Goal: Task Accomplishment & Management: Complete application form

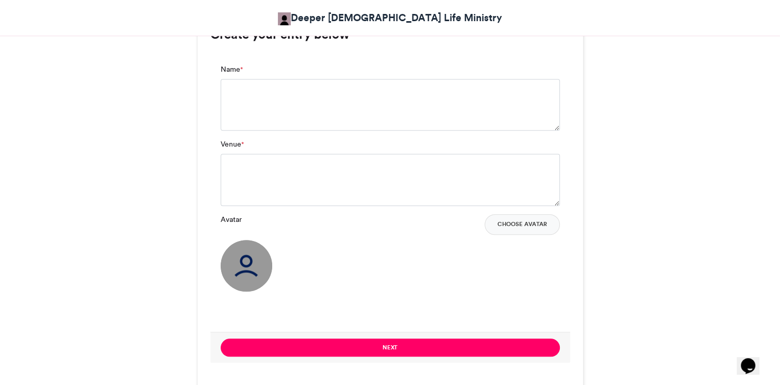
scroll to position [747, 0]
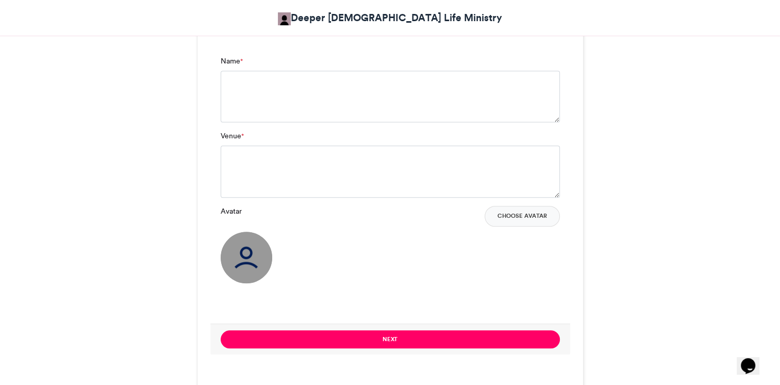
click at [269, 255] on img at bounding box center [247, 258] width 52 height 52
click at [245, 255] on img at bounding box center [247, 258] width 52 height 52
click at [245, 179] on textarea "Venue *" at bounding box center [390, 171] width 339 height 52
paste textarea "**********"
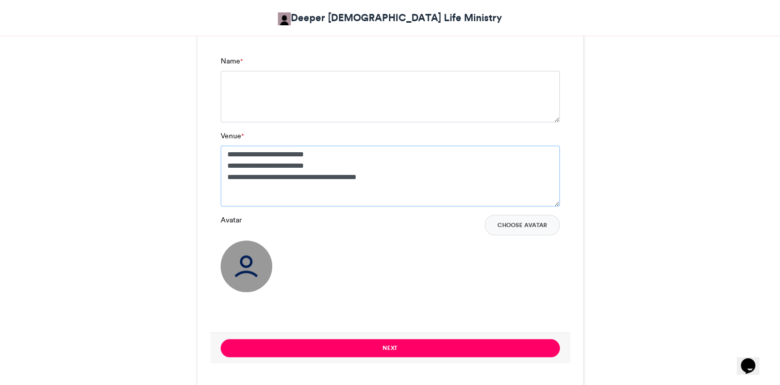
type textarea "**********"
click at [268, 85] on textarea "Name *" at bounding box center [390, 97] width 339 height 52
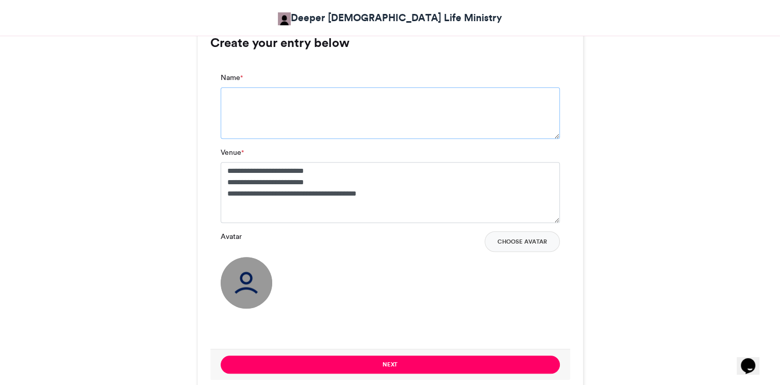
scroll to position [734, 0]
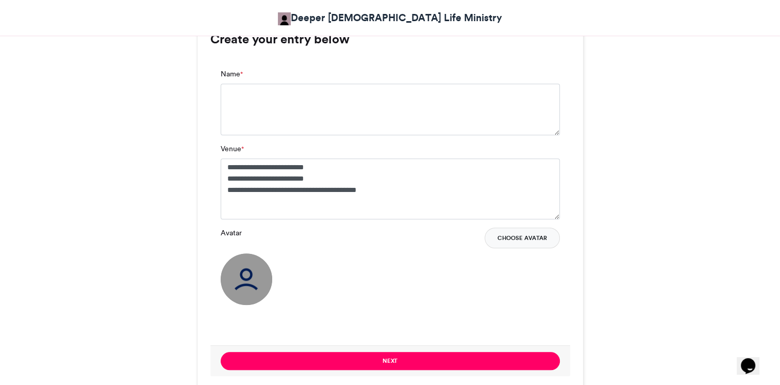
click at [522, 243] on button "Choose Avatar" at bounding box center [522, 237] width 75 height 21
click at [251, 283] on img at bounding box center [247, 279] width 52 height 52
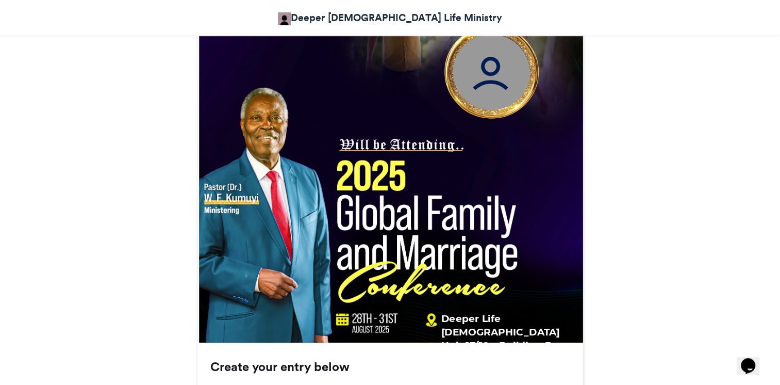
scroll to position [408, 0]
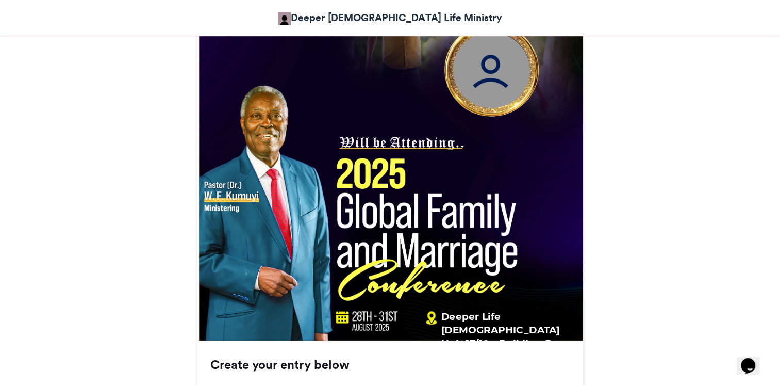
click at [498, 68] on img at bounding box center [491, 69] width 111 height 111
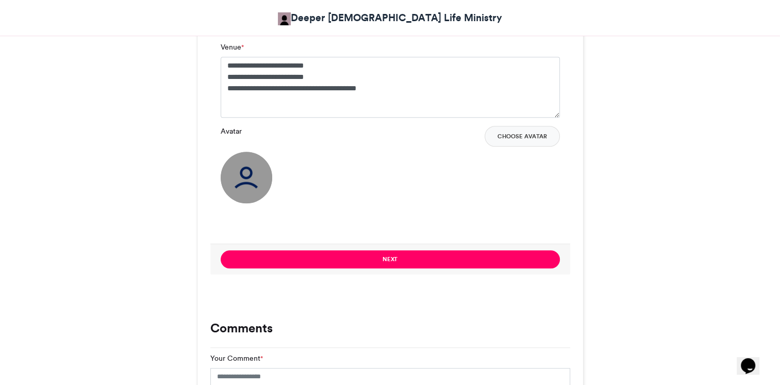
scroll to position [752, 0]
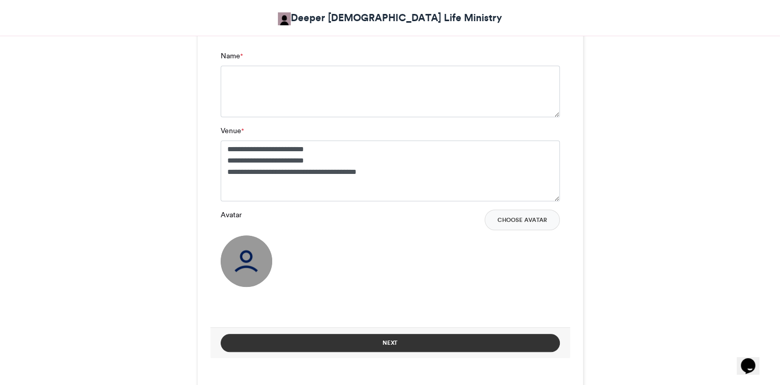
click at [404, 343] on button "Next" at bounding box center [390, 343] width 339 height 18
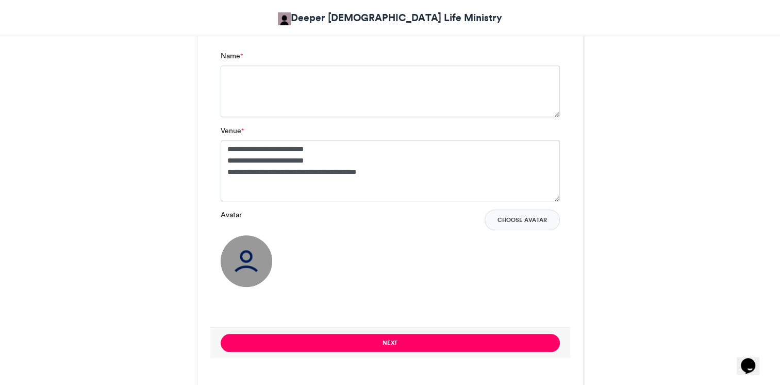
click at [400, 129] on div "**********" at bounding box center [390, 163] width 339 height 76
click at [352, 86] on textarea "Name *" at bounding box center [390, 91] width 339 height 52
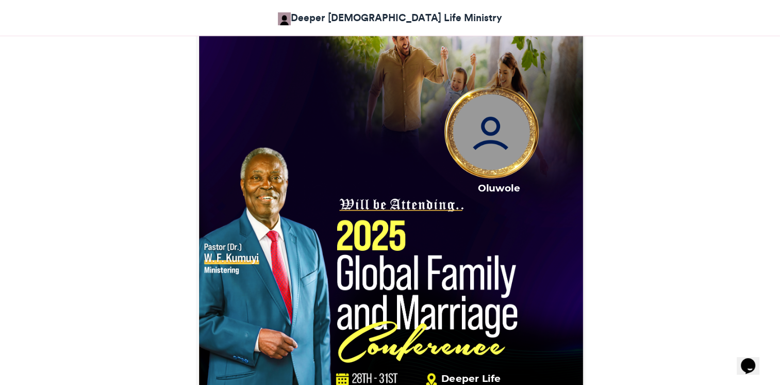
scroll to position [445, 0]
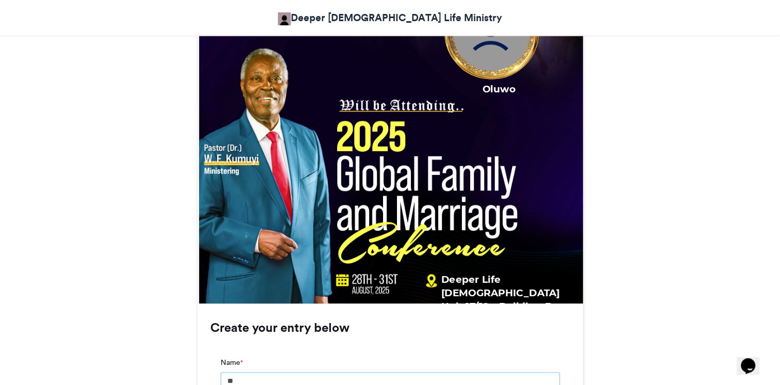
type textarea "*"
click at [104, 222] on div "DCLM Global Family and Marriage Conference_August 2025 Deeper Christian Life Mi…" at bounding box center [390, 301] width 588 height 1112
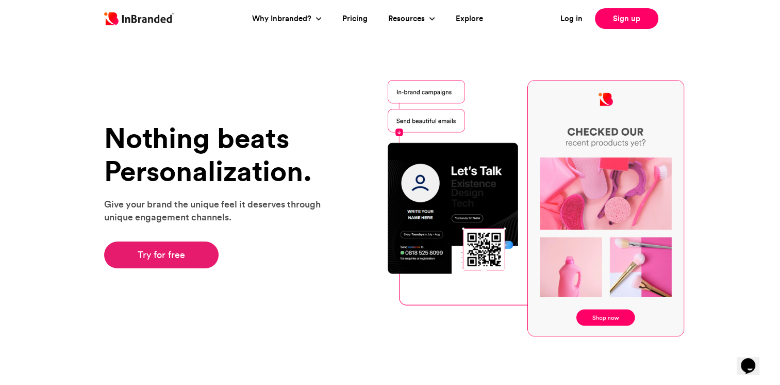
click at [163, 255] on link "Try for free" at bounding box center [161, 254] width 115 height 27
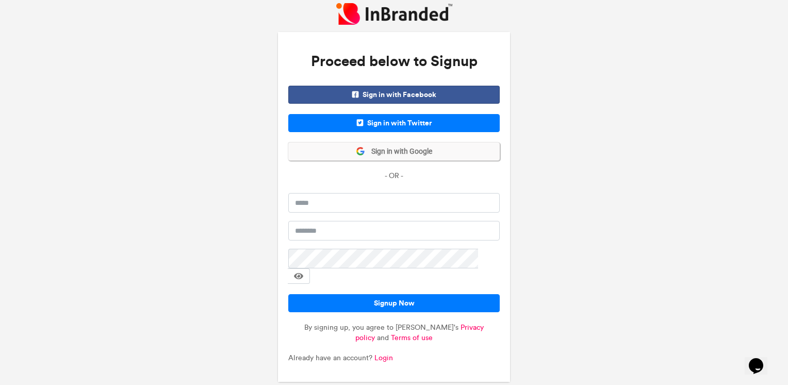
click at [404, 157] on span "Sign in with Google" at bounding box center [398, 151] width 67 height 10
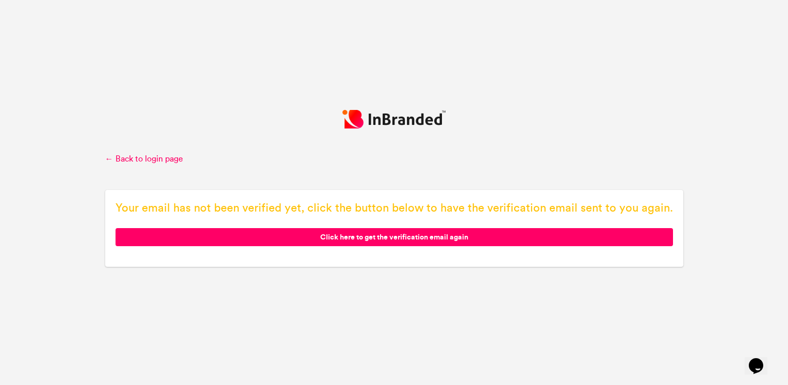
click at [368, 242] on span "Click here to get the verification email again" at bounding box center [393, 237] width 557 height 18
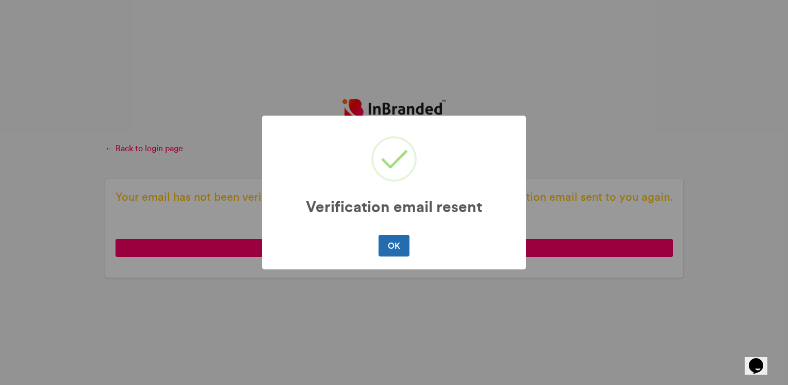
click at [390, 245] on button "OK" at bounding box center [393, 246] width 30 height 22
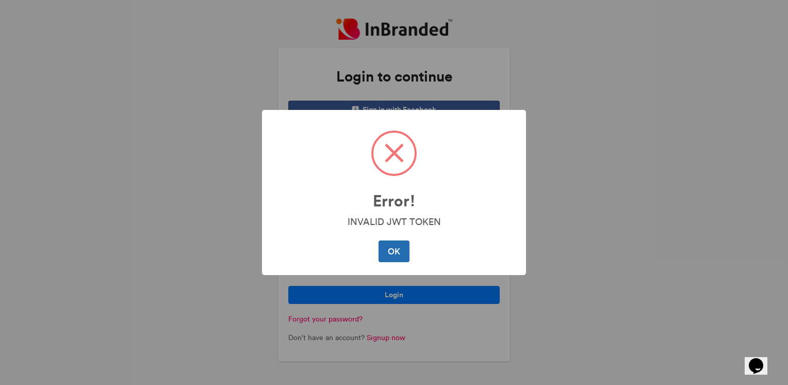
click at [388, 250] on button "OK" at bounding box center [393, 251] width 30 height 22
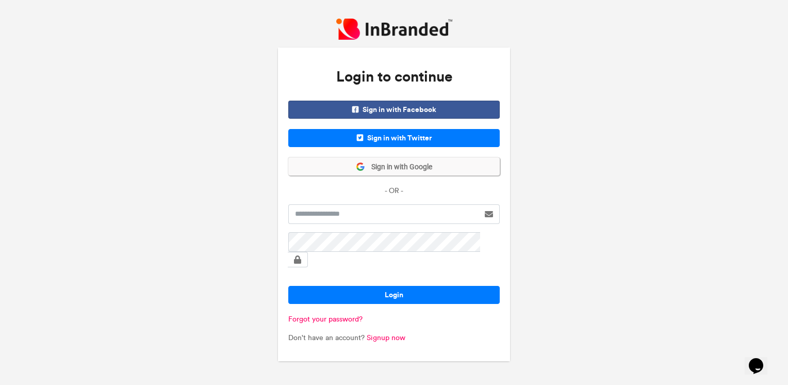
click at [401, 168] on button "Sign in with Google" at bounding box center [393, 166] width 211 height 18
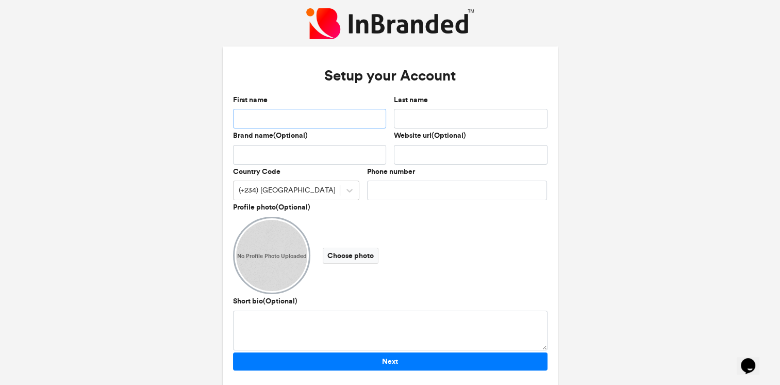
click at [340, 118] on input "First name" at bounding box center [310, 119] width 154 height 20
type input "*******"
type input "******"
type input "**********"
click at [353, 191] on icon at bounding box center [349, 190] width 10 height 10
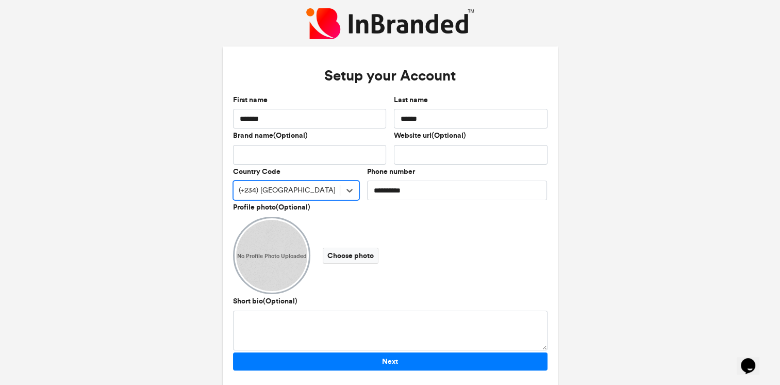
click at [326, 192] on div "(+234) Nigeria" at bounding box center [287, 190] width 106 height 17
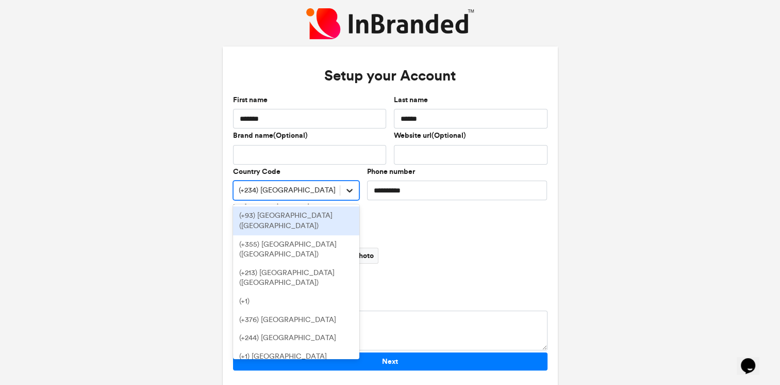
click at [355, 187] on icon at bounding box center [349, 190] width 10 height 10
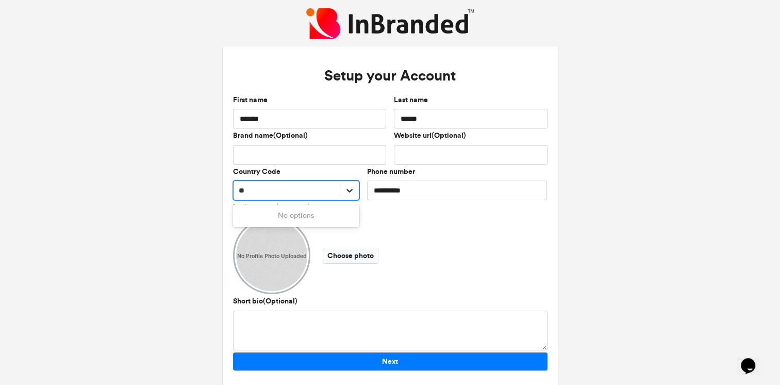
type input "*"
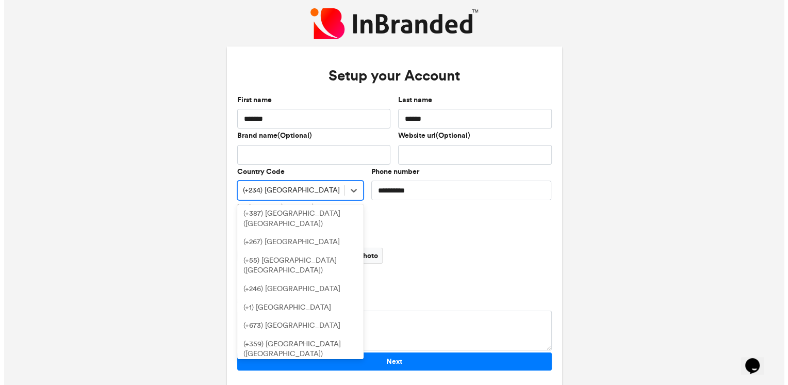
scroll to position [648, 0]
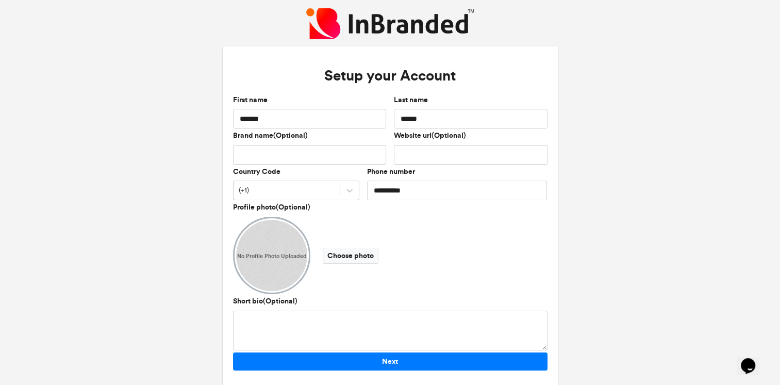
click at [653, 211] on div "**********" at bounding box center [390, 203] width 780 height 407
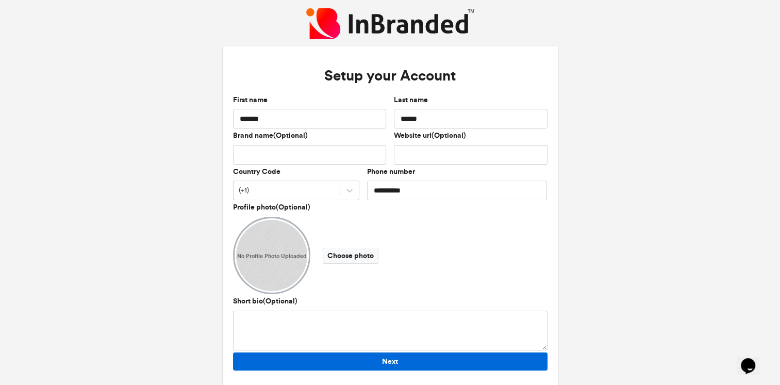
click at [399, 362] on button "Next" at bounding box center [390, 361] width 315 height 18
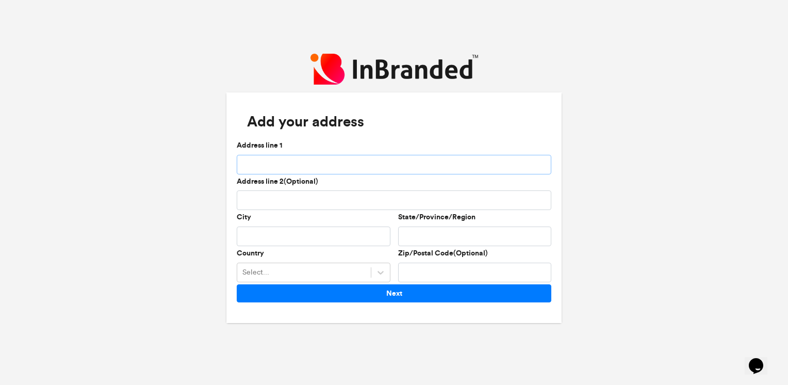
click at [300, 162] on input "Address line 1" at bounding box center [394, 165] width 315 height 20
type input "**********"
type input "******"
type input "*******"
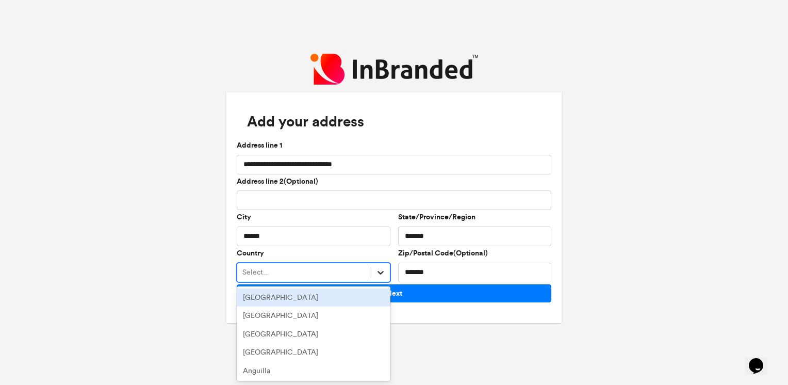
click at [379, 277] on div at bounding box center [380, 272] width 19 height 19
type input "**"
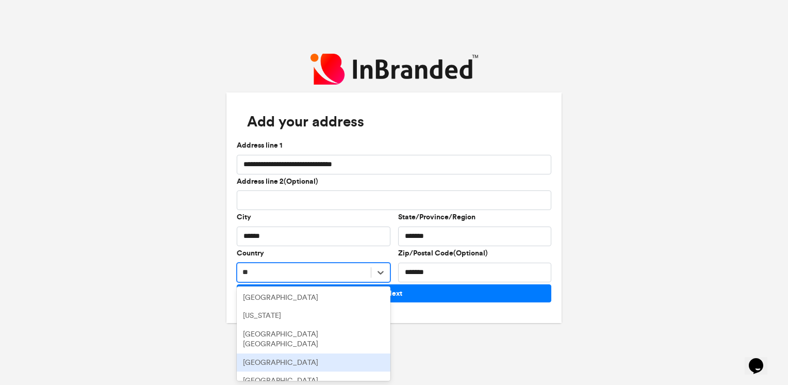
click at [280, 353] on div "Canada" at bounding box center [314, 362] width 154 height 19
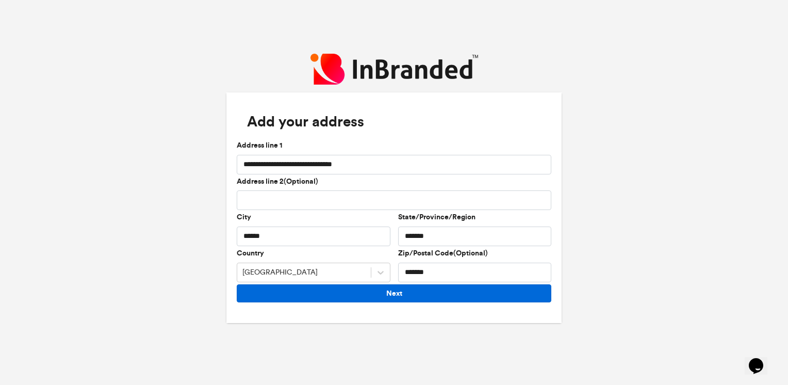
click at [402, 291] on button "Next" at bounding box center [394, 293] width 315 height 18
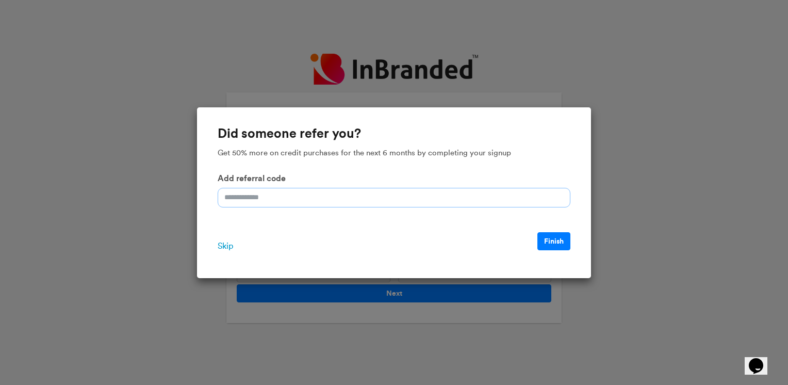
click at [303, 205] on input "Add referral code" at bounding box center [394, 198] width 353 height 20
click at [228, 245] on span "Skip" at bounding box center [225, 246] width 15 height 12
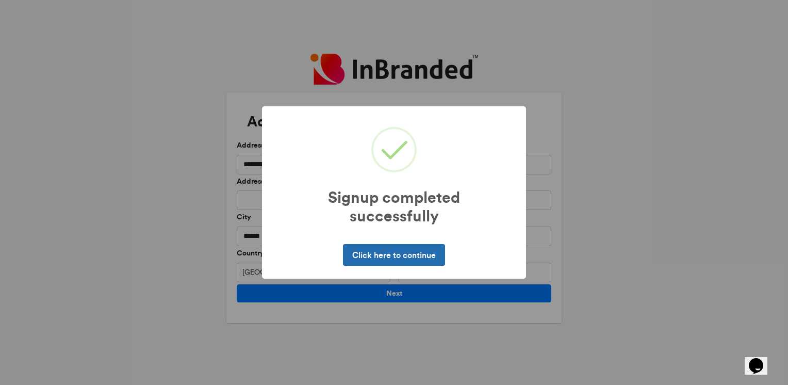
click at [427, 258] on button "Click here to continue" at bounding box center [394, 255] width 102 height 22
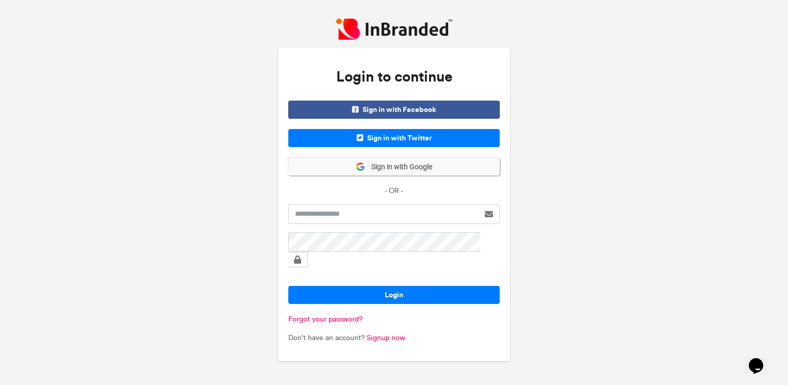
click at [425, 169] on button "Sign in with Google" at bounding box center [393, 166] width 211 height 18
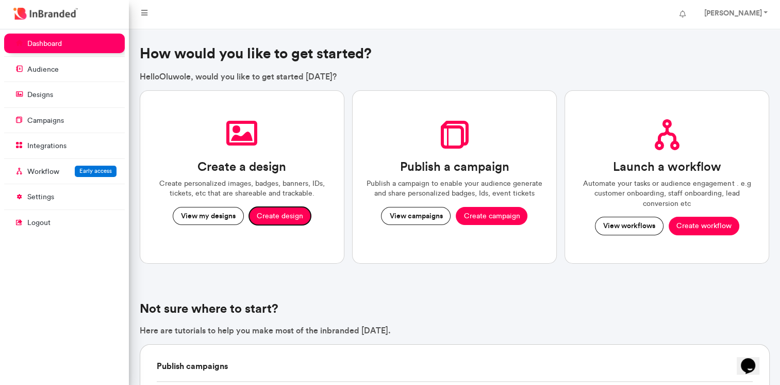
click at [279, 216] on button "Create design" at bounding box center [280, 216] width 62 height 19
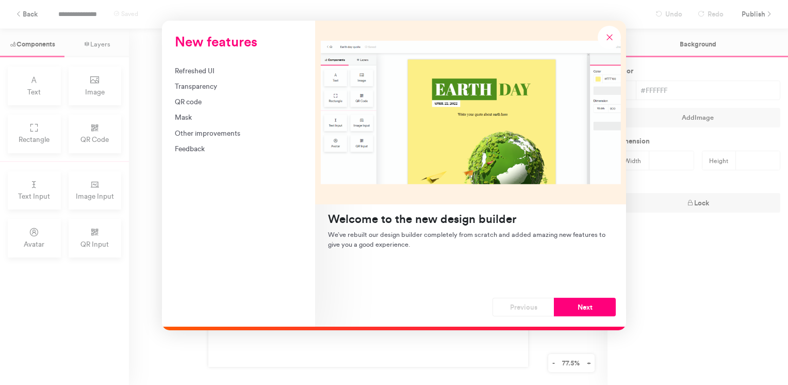
click at [192, 102] on div "QR code" at bounding box center [238, 101] width 127 height 10
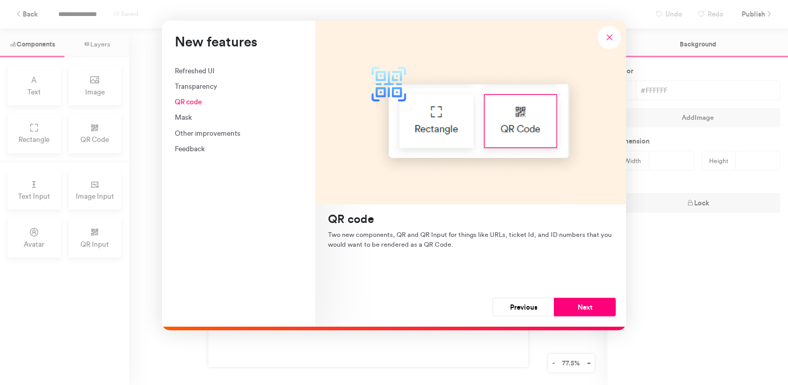
click at [195, 85] on div "Transparency" at bounding box center [238, 86] width 127 height 10
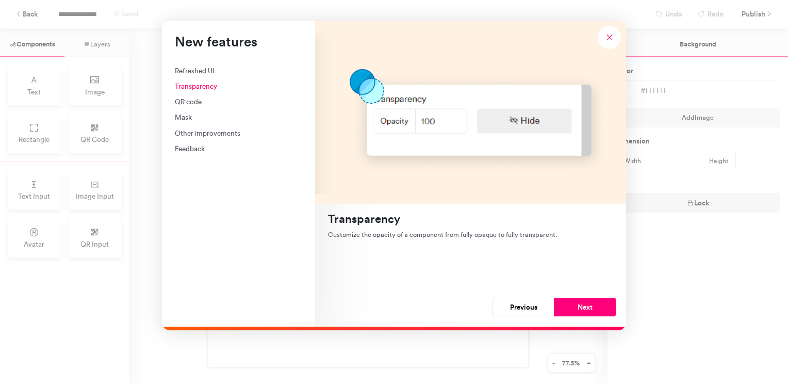
click at [195, 69] on div "Refreshed UI" at bounding box center [238, 70] width 127 height 10
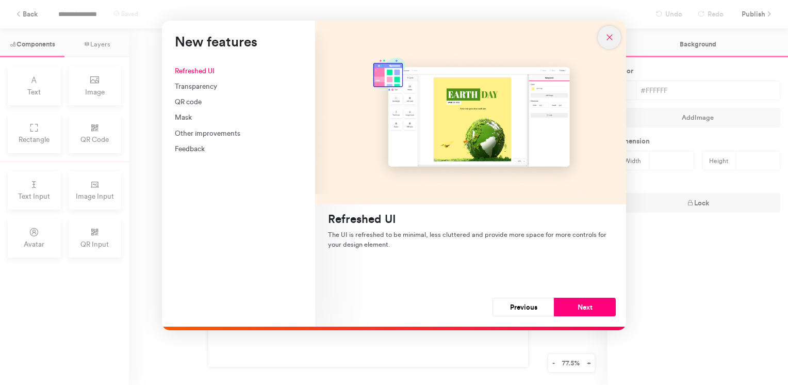
click at [608, 39] on icon "New features" at bounding box center [609, 36] width 9 height 9
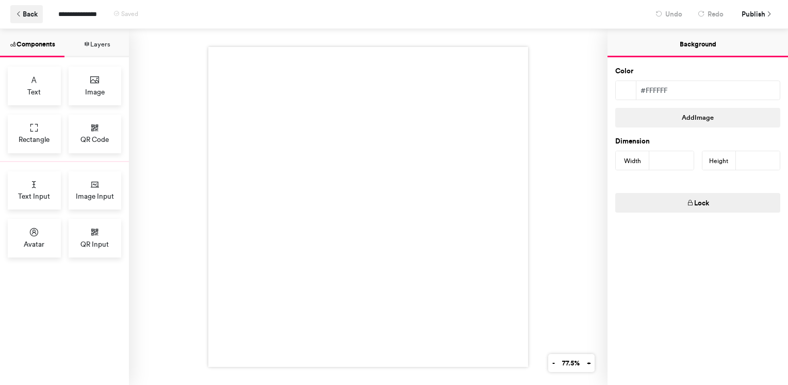
click at [20, 13] on icon at bounding box center [18, 14] width 7 height 7
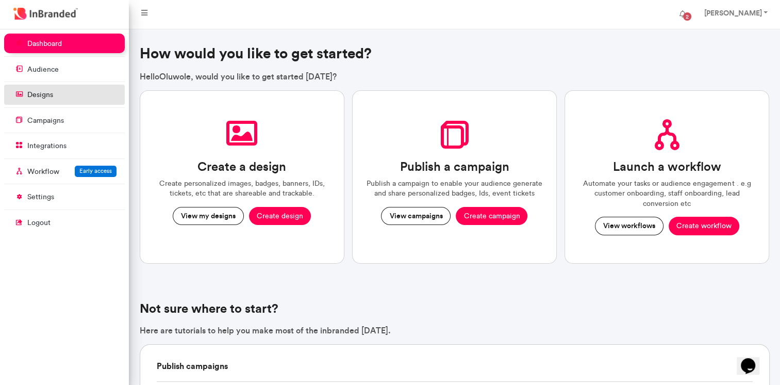
click at [32, 92] on p "designs" at bounding box center [40, 95] width 26 height 10
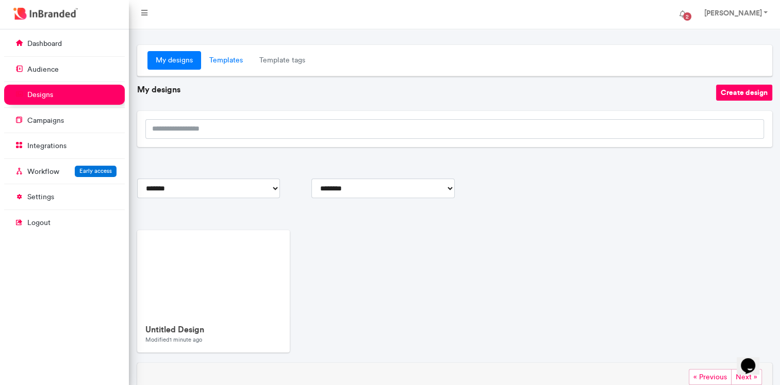
click at [222, 57] on link "Templates" at bounding box center [226, 60] width 50 height 19
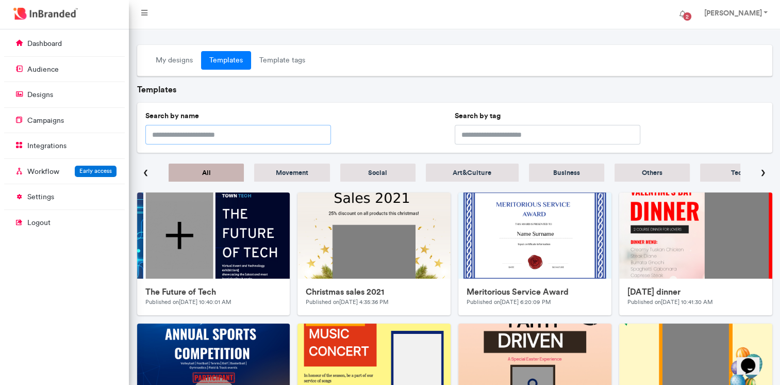
click at [304, 139] on input "text" at bounding box center [238, 135] width 186 height 20
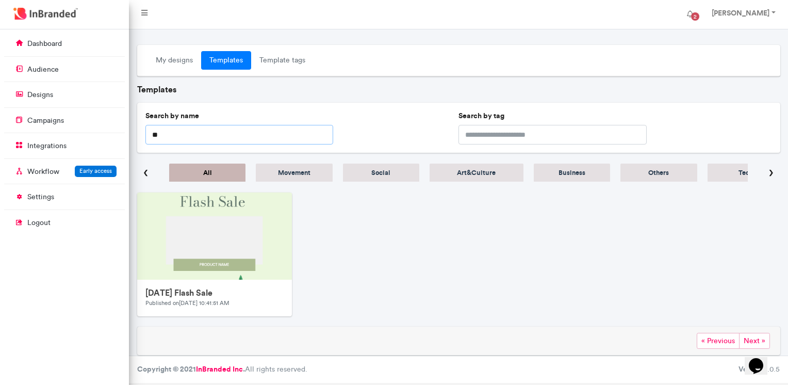
type input "*"
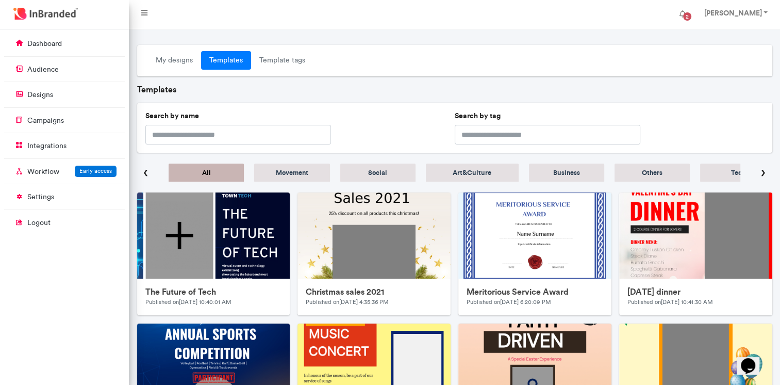
click at [759, 174] on div "‹ All Movement Social Art & Culture Business Others Tech Music Religion Film Sa…" at bounding box center [454, 172] width 635 height 23
click at [764, 175] on span "›" at bounding box center [763, 172] width 5 height 23
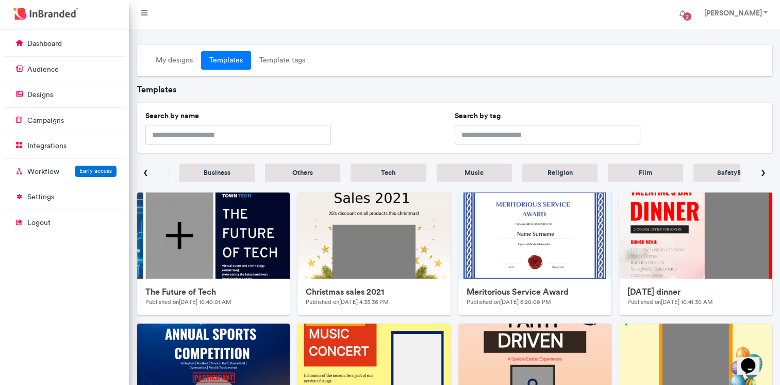
click at [764, 175] on span "›" at bounding box center [763, 172] width 5 height 23
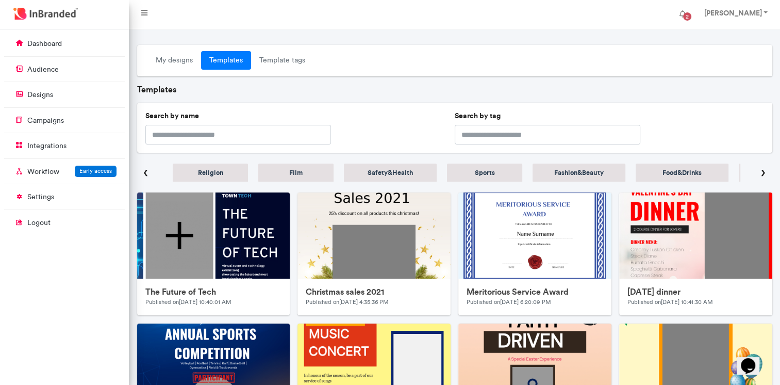
click at [212, 173] on h5 "Religion" at bounding box center [210, 173] width 49 height 8
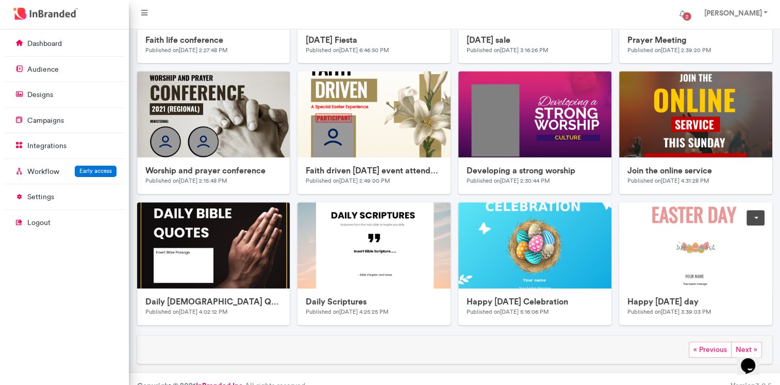
scroll to position [519, 0]
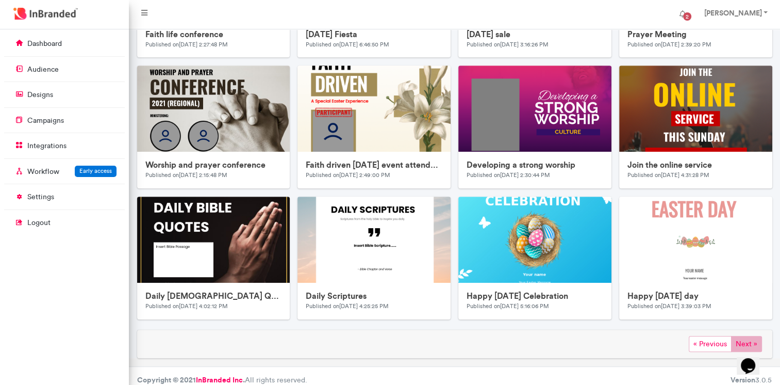
click at [740, 338] on span "Next »" at bounding box center [746, 344] width 31 height 16
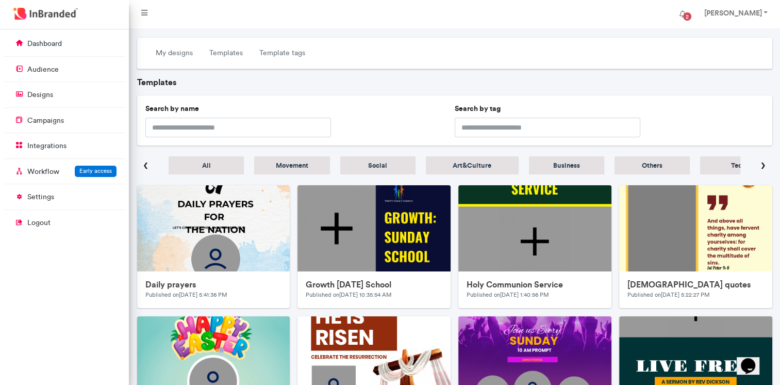
scroll to position [0, 0]
